Goal: Check status

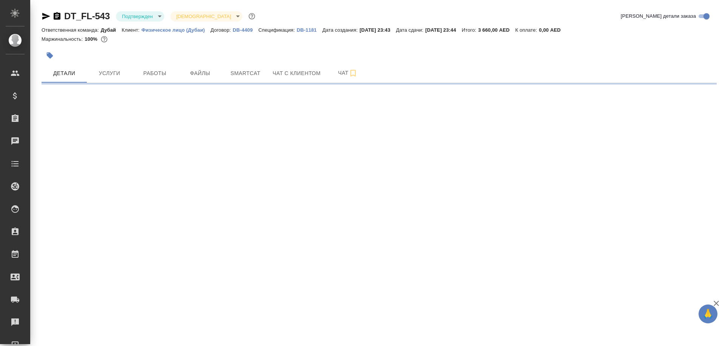
select select "RU"
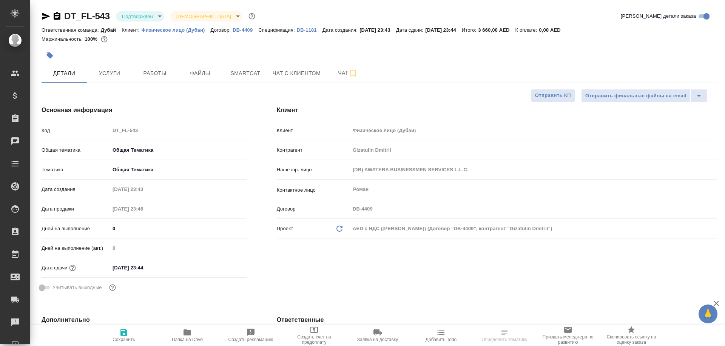
type textarea "x"
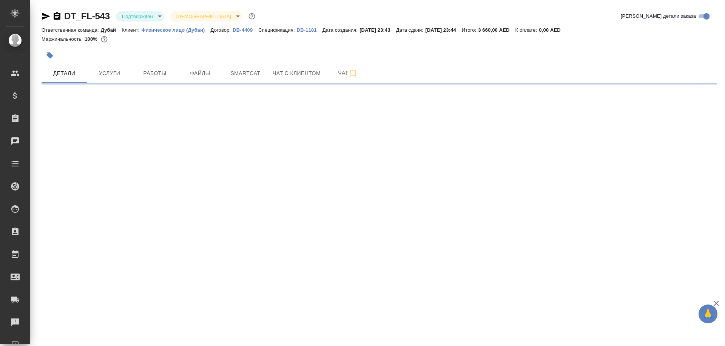
select select "RU"
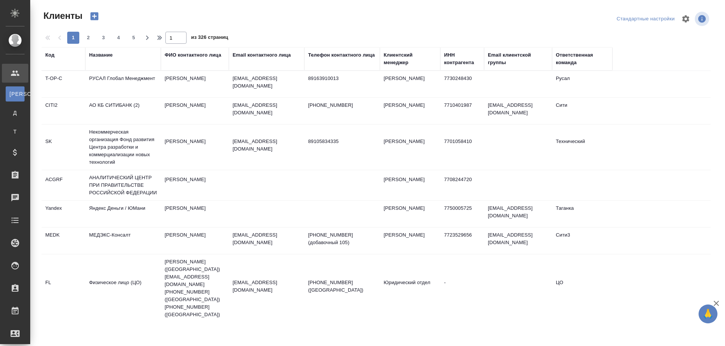
select select "RU"
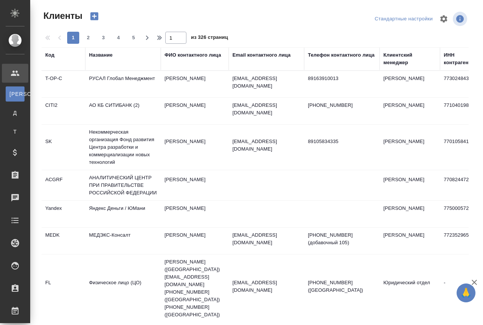
select select "RU"
